Goal: Find specific fact: Find specific fact

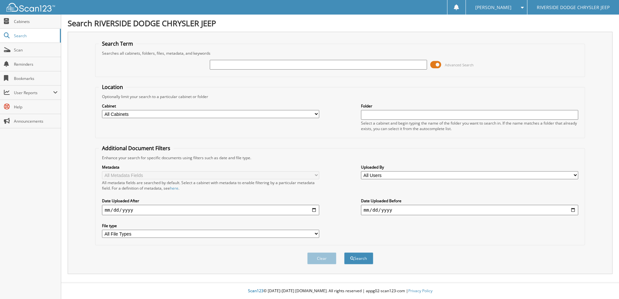
click at [225, 63] on input "text" at bounding box center [318, 65] width 217 height 10
type input "349866"
click at [344, 253] on button "Search" at bounding box center [358, 259] width 29 height 12
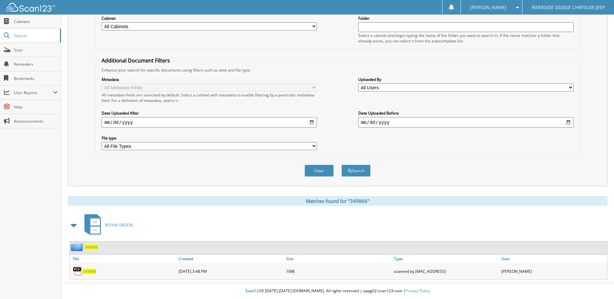
click at [87, 271] on span "349866" at bounding box center [90, 272] width 14 height 6
